Goal: Navigation & Orientation: Go to known website

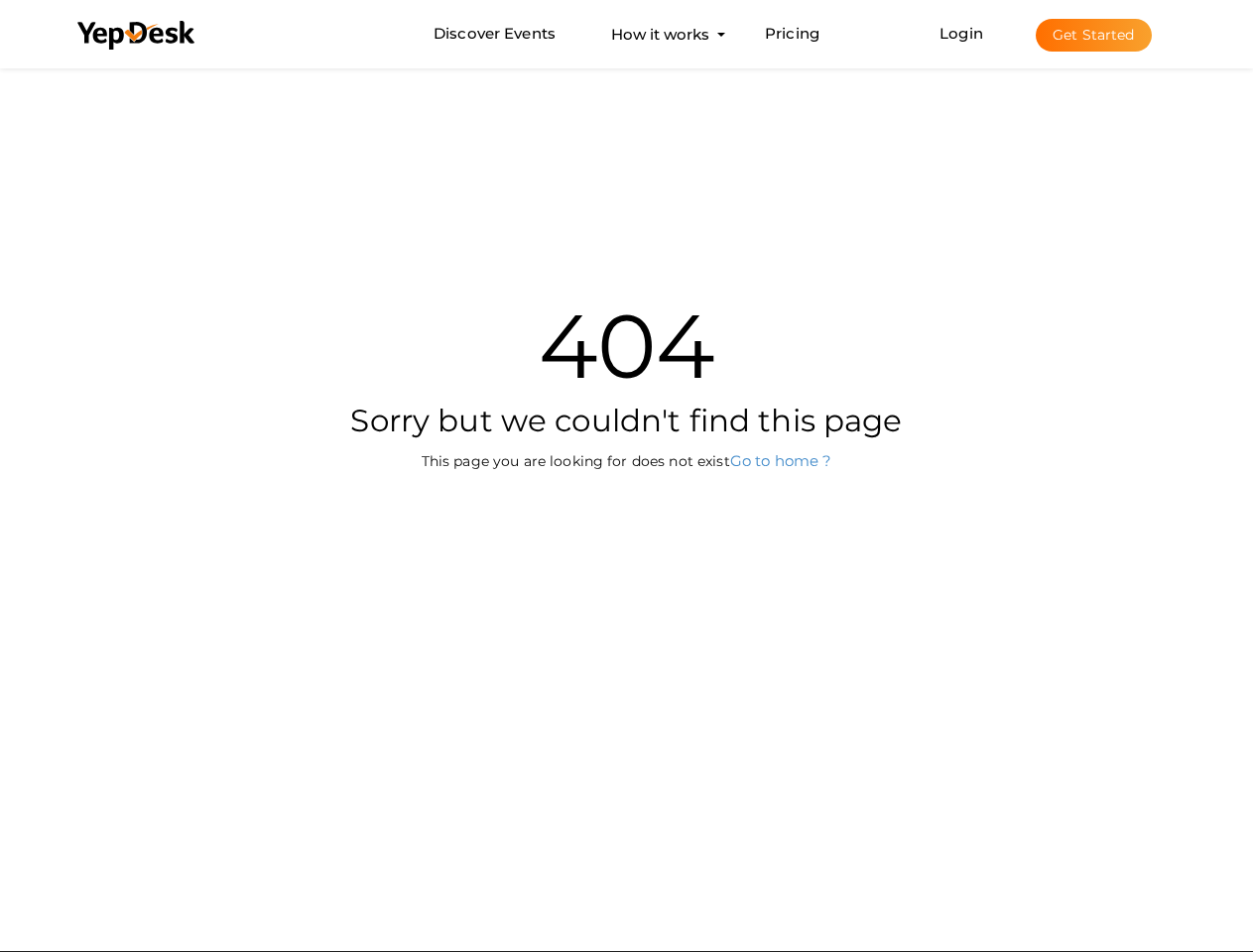
click at [626, 476] on div "404 Sorry but we couldn't find this page This page you are looking for does not…" at bounding box center [627, 363] width 1161 height 598
click at [137, 36] on use at bounding box center [135, 35] width 117 height 29
click at [962, 33] on link "Login" at bounding box center [962, 33] width 44 height 19
click at [1093, 35] on button "Get Started" at bounding box center [1094, 35] width 116 height 33
